Goal: Task Accomplishment & Management: Complete application form

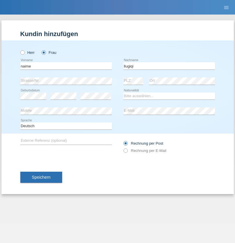
type input "llugiqi"
select select "CH"
radio input "true"
click at [66, 66] on input "text" at bounding box center [66, 65] width 92 height 7
type input "[PERSON_NAME]"
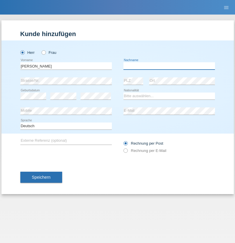
click at [169, 66] on input "text" at bounding box center [170, 65] width 92 height 7
type input "[PERSON_NAME]"
select select "PL"
select select "C"
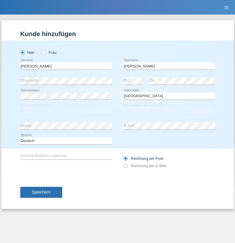
select select "11"
select select "01"
select select "2007"
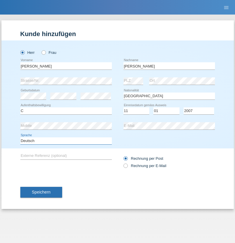
select select "en"
